Goal: Navigation & Orientation: Find specific page/section

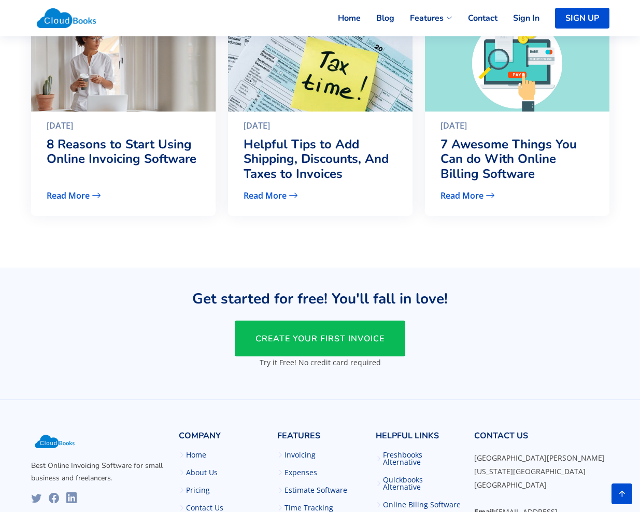
scroll to position [2525, 0]
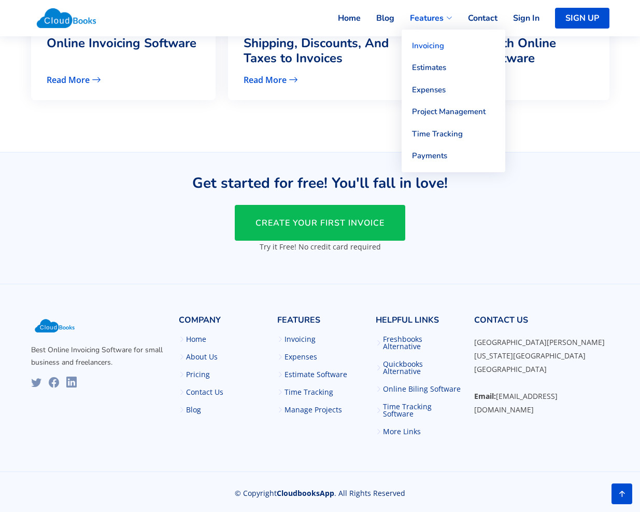
click at [434, 43] on link "Invoicing" at bounding box center [454, 46] width 104 height 22
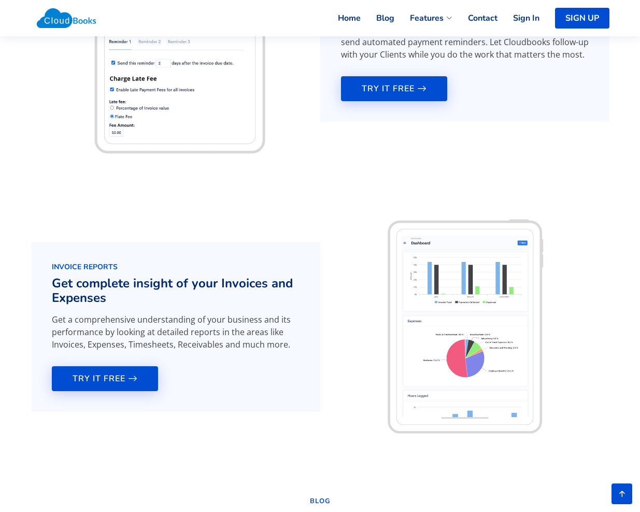
scroll to position [1322, 0]
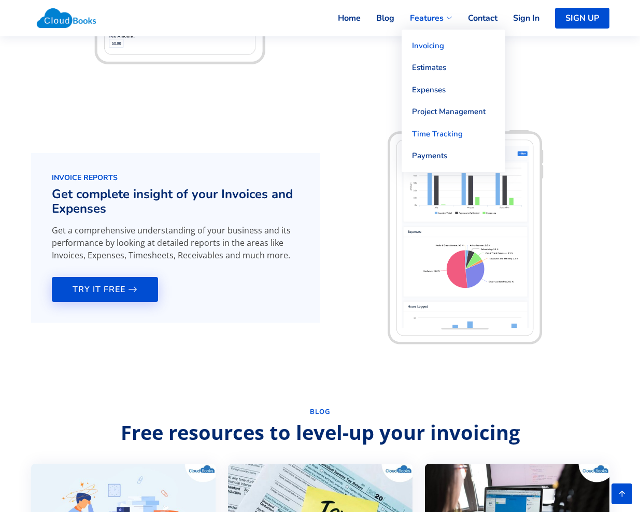
click at [428, 138] on link "Time Tracking" at bounding box center [454, 134] width 104 height 22
